Goal: Task Accomplishment & Management: Manage account settings

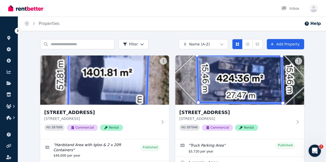
click at [18, 30] on icon at bounding box center [18, 31] width 2 height 3
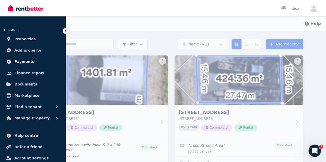
click at [19, 62] on span "Payments" at bounding box center [24, 62] width 20 height 6
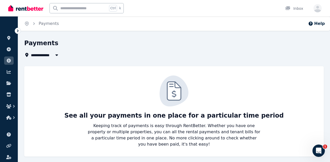
click at [17, 31] on icon at bounding box center [17, 30] width 5 height 5
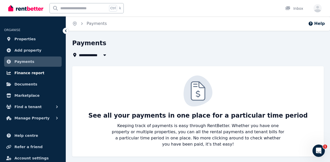
click at [20, 73] on span "Finance report" at bounding box center [29, 73] width 30 height 6
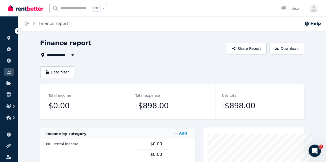
click at [17, 31] on icon at bounding box center [17, 30] width 5 height 5
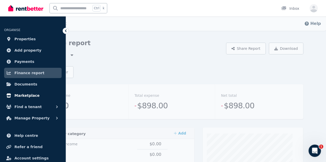
scroll to position [15, 0]
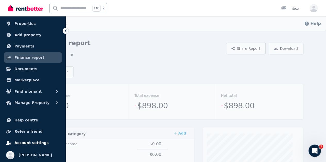
click at [28, 143] on span "Account settings" at bounding box center [31, 143] width 34 height 6
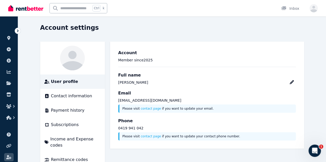
scroll to position [23, 0]
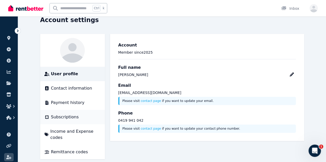
click at [51, 118] on span "Subscriptions" at bounding box center [65, 117] width 28 height 6
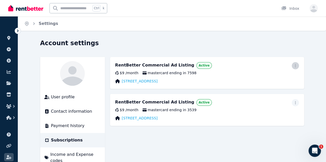
click at [297, 67] on icon "button" at bounding box center [295, 66] width 4 height 4
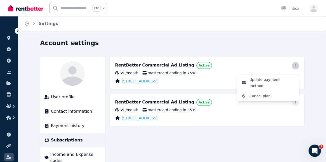
click at [297, 67] on icon "button" at bounding box center [295, 66] width 4 height 4
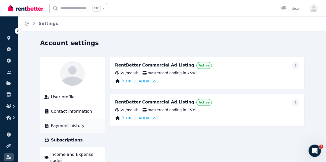
click at [51, 127] on span "Payment history" at bounding box center [67, 126] width 33 height 6
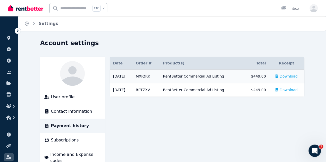
click at [297, 77] on span "Download" at bounding box center [288, 76] width 18 height 5
